Goal: Information Seeking & Learning: Find specific fact

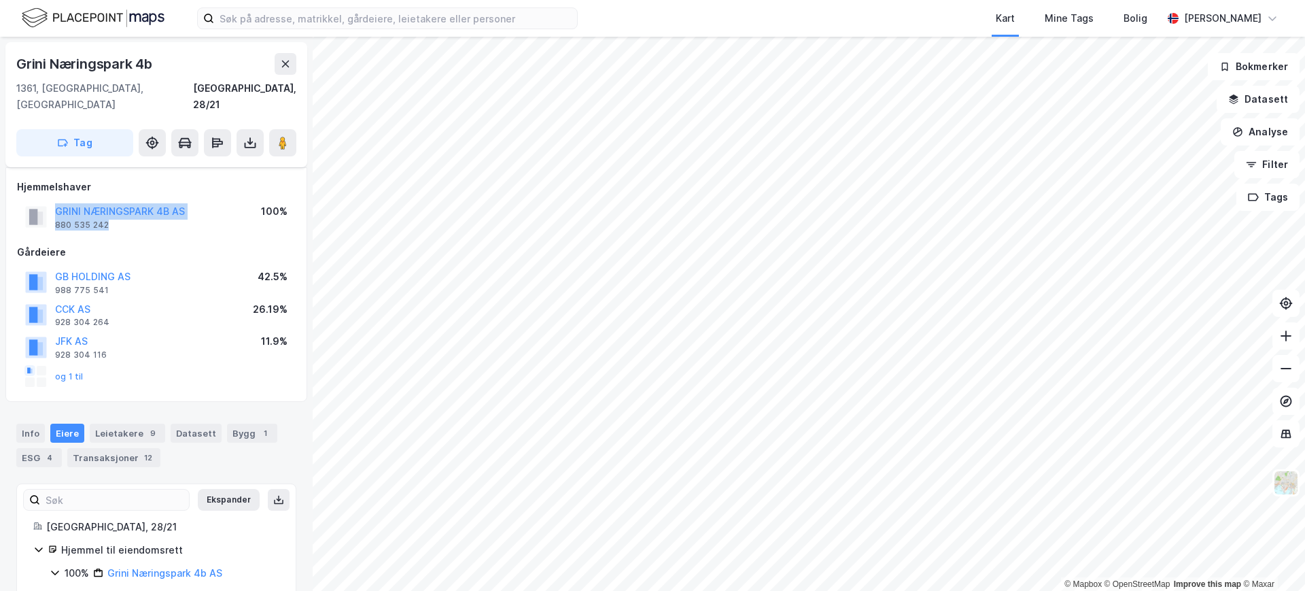
scroll to position [31, 0]
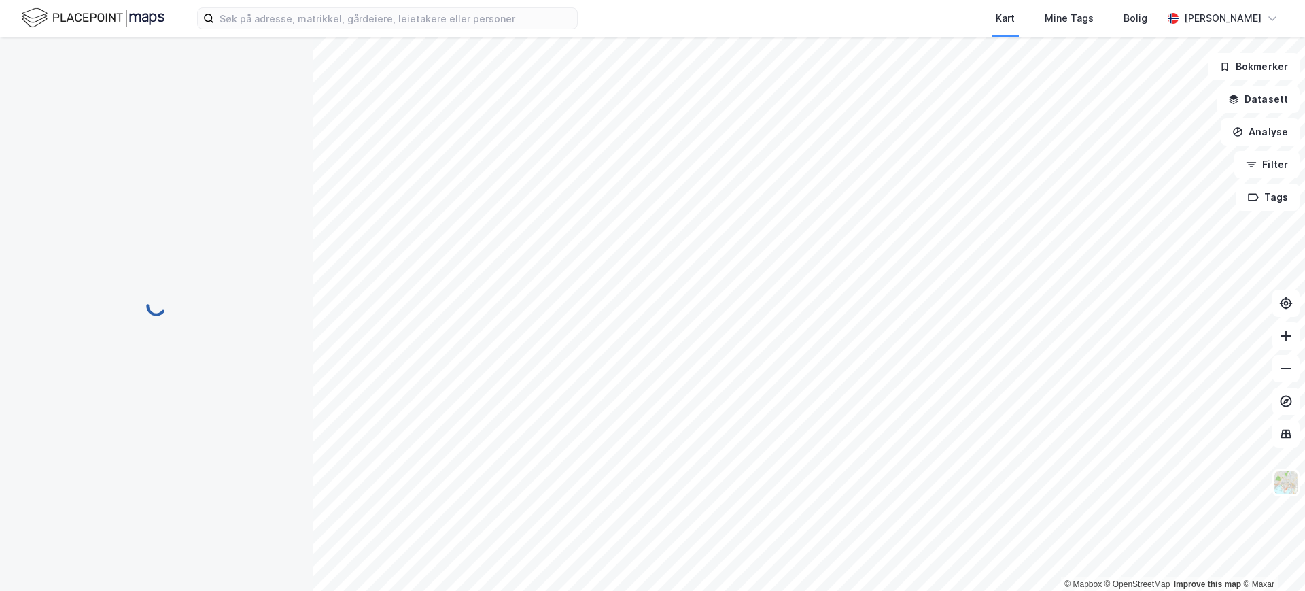
scroll to position [31, 0]
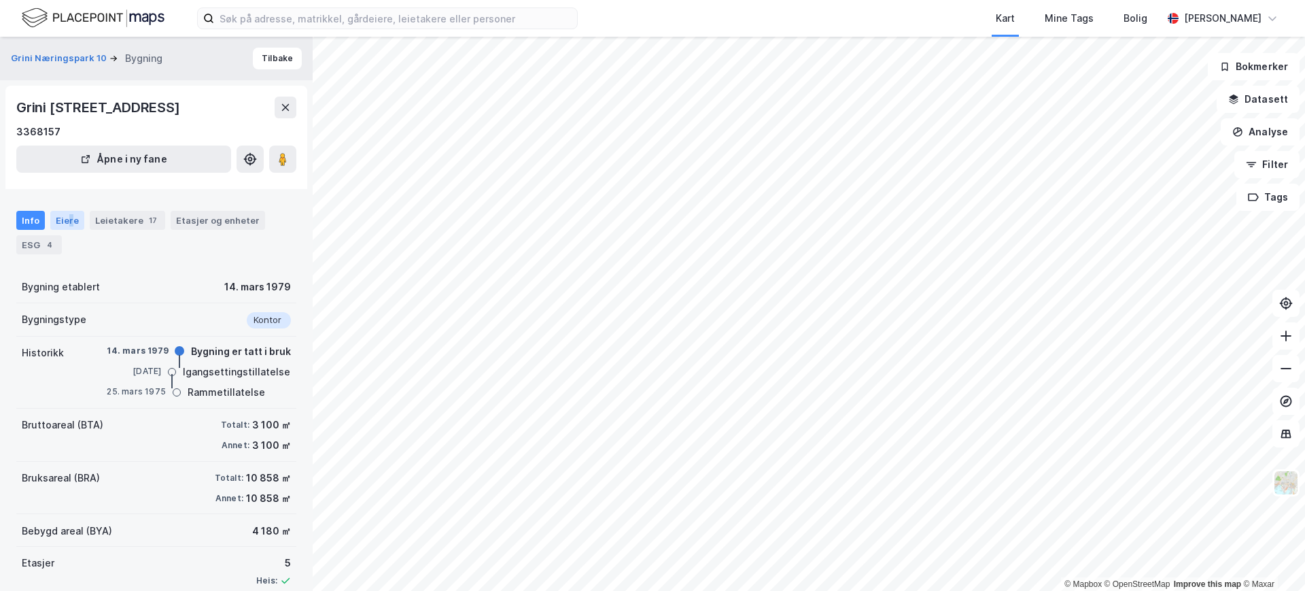
click at [69, 218] on div "Eiere" at bounding box center [67, 220] width 34 height 19
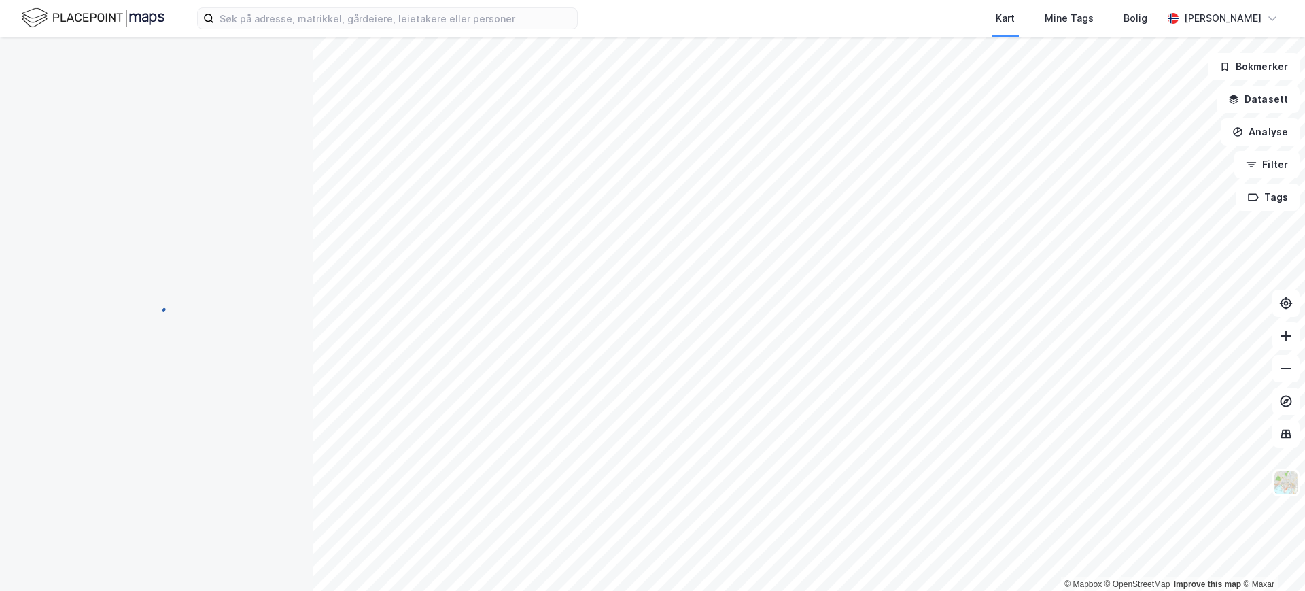
scroll to position [1, 0]
